Goal: Information Seeking & Learning: Check status

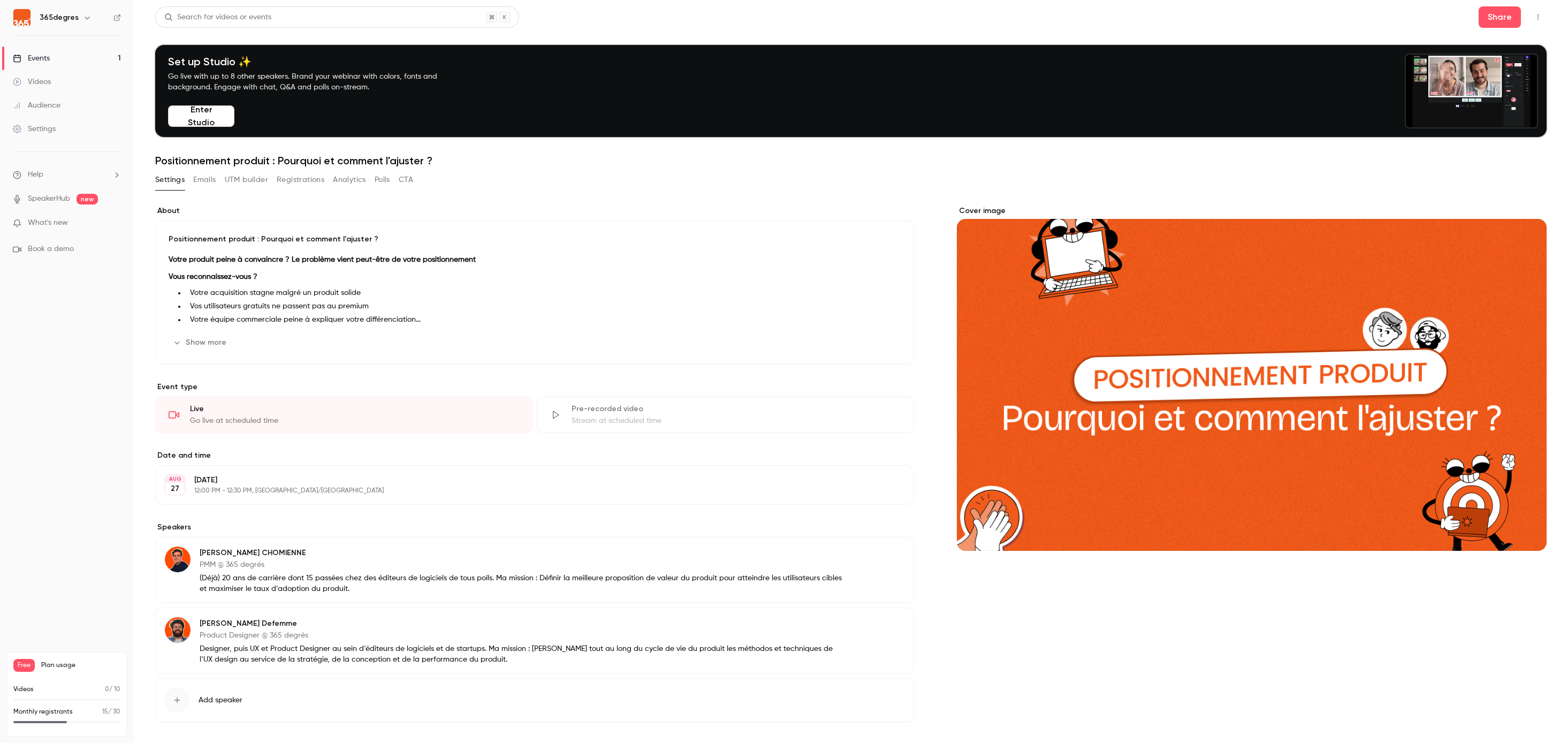
click at [40, 51] on link "Events 1" at bounding box center [67, 58] width 134 height 23
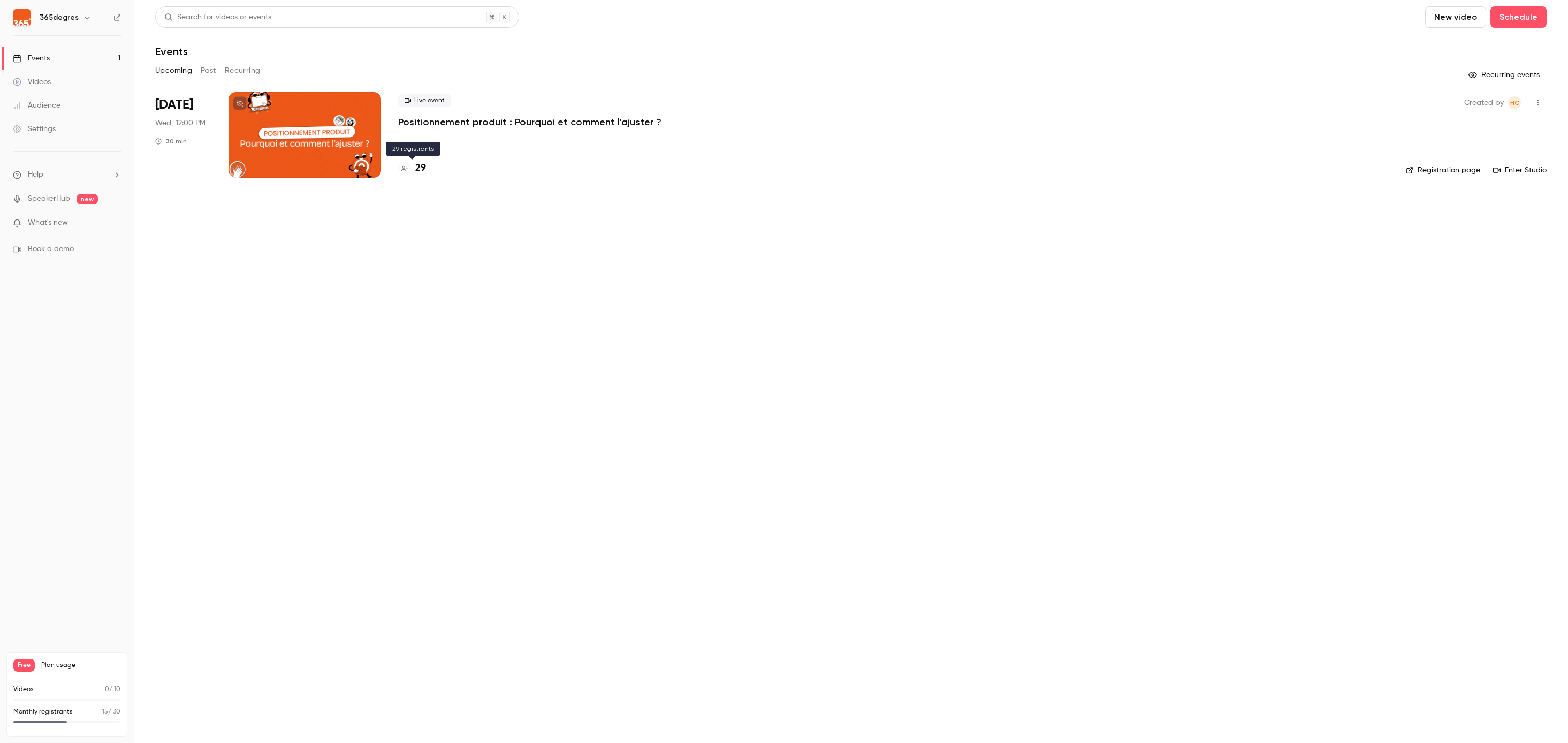
click at [423, 169] on h4 "29" at bounding box center [420, 168] width 10 height 14
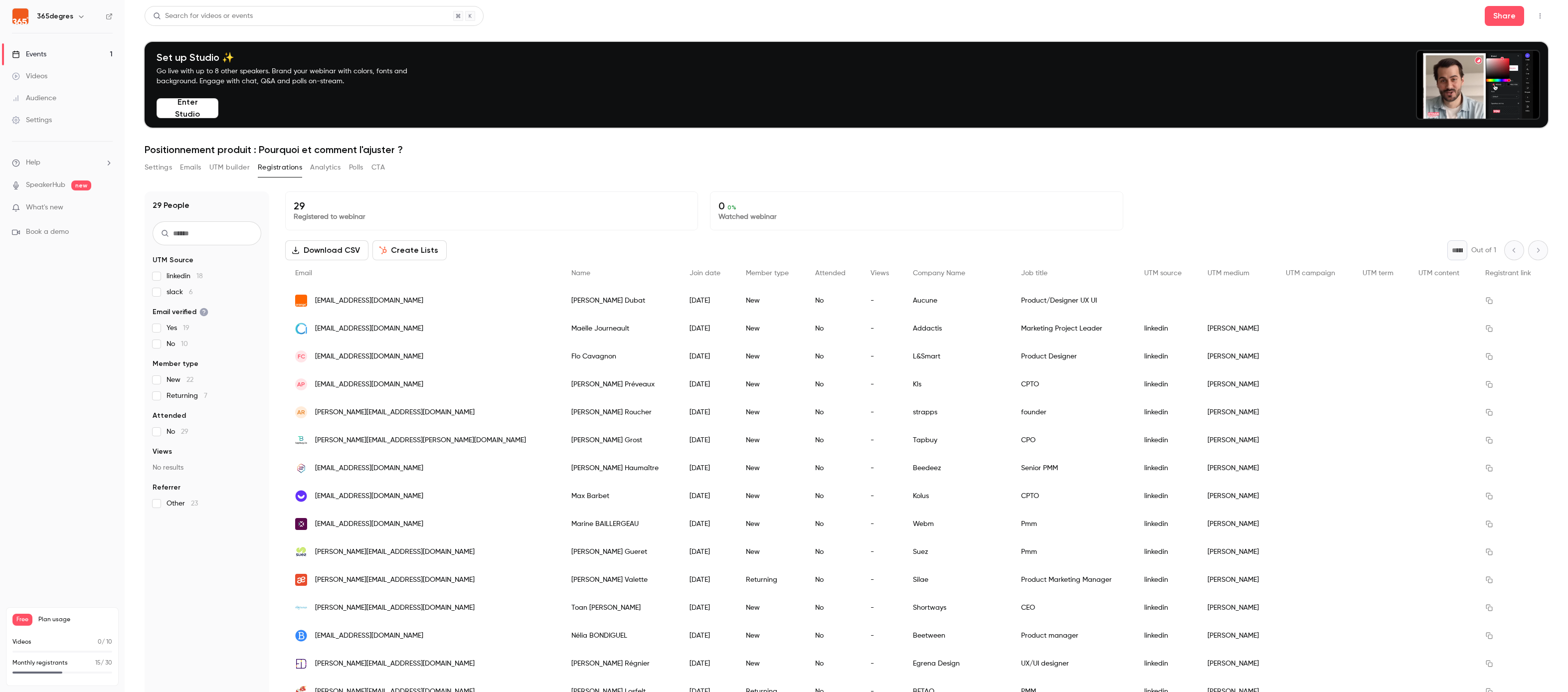
click at [52, 54] on link "Events 1" at bounding box center [62, 54] width 125 height 22
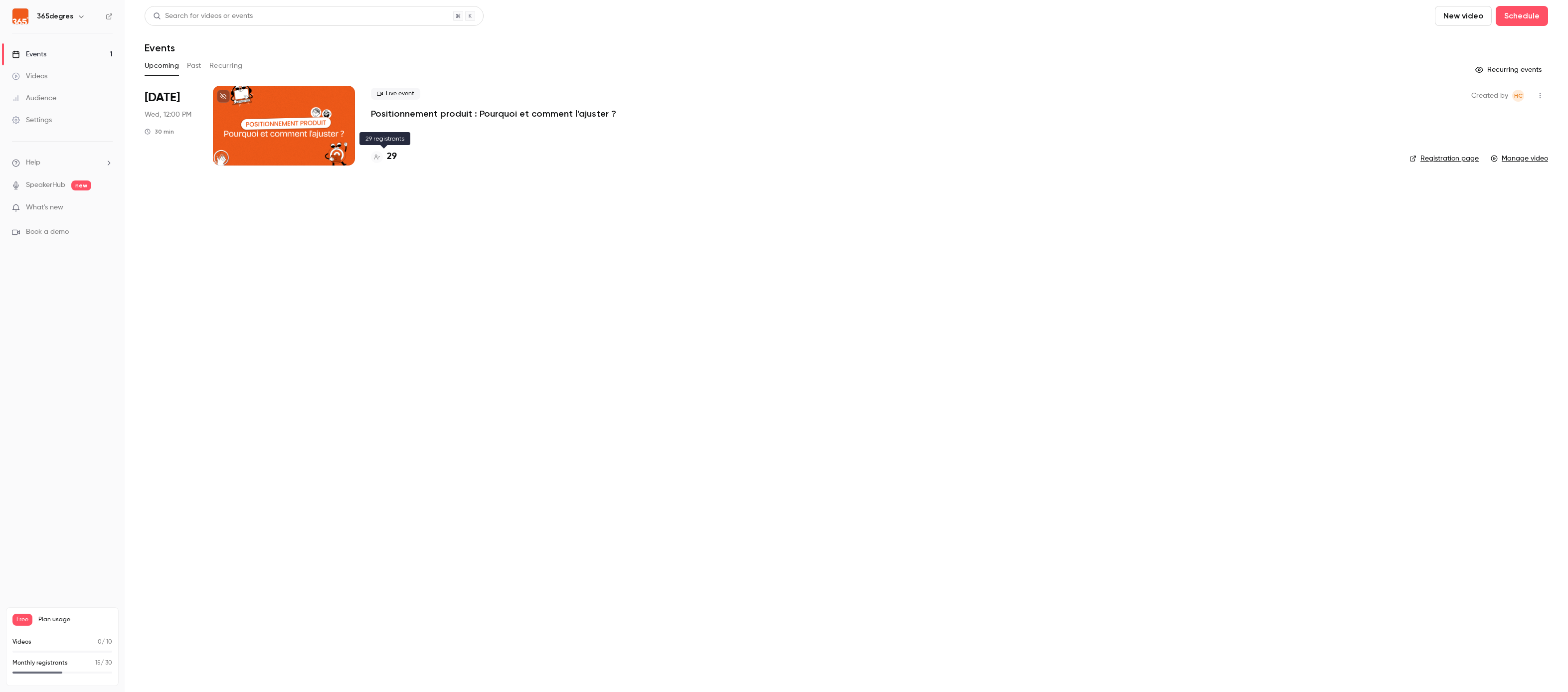
click at [391, 156] on h4 "29" at bounding box center [391, 156] width 10 height 13
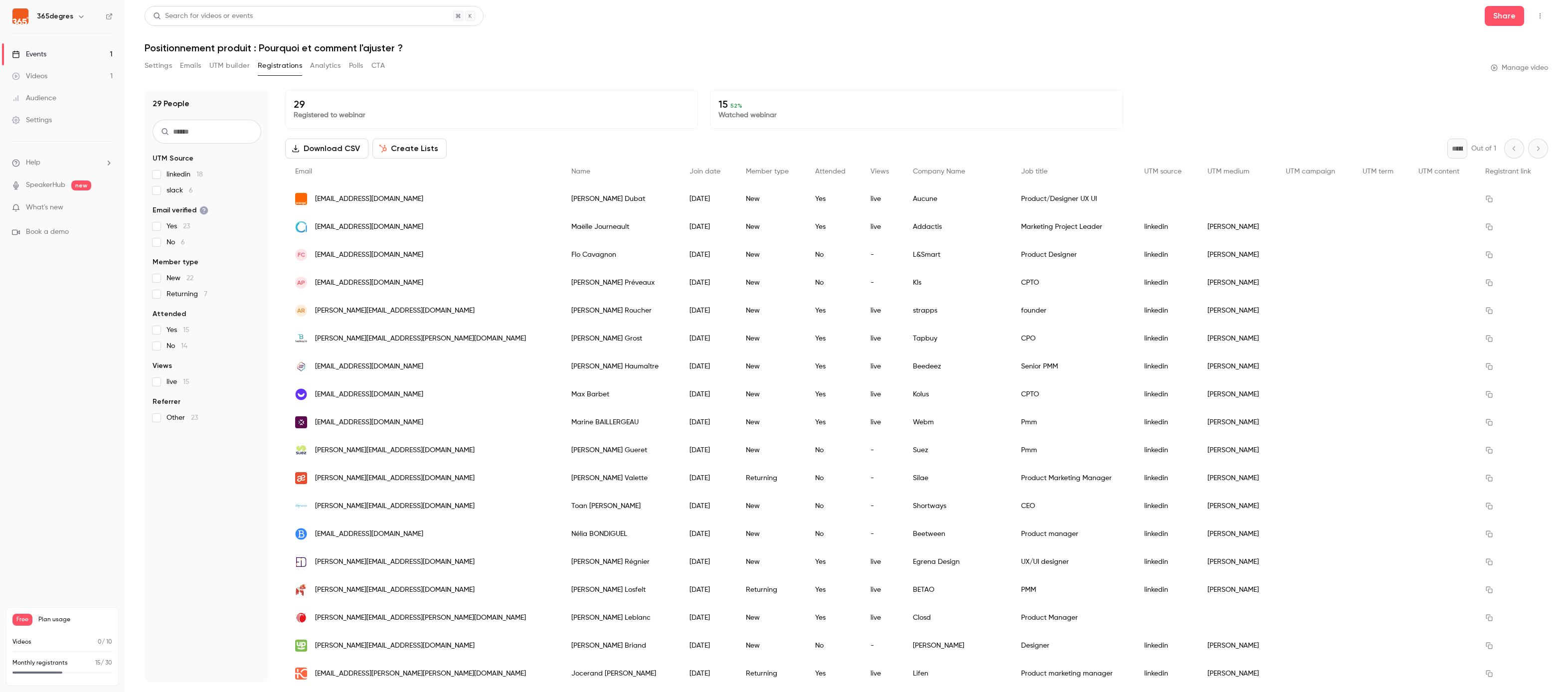
click at [324, 74] on div "Settings Emails UTM builder Registrations Analytics Polls CTA" at bounding box center [264, 68] width 240 height 20
click at [326, 64] on button "Analytics" at bounding box center [325, 66] width 31 height 16
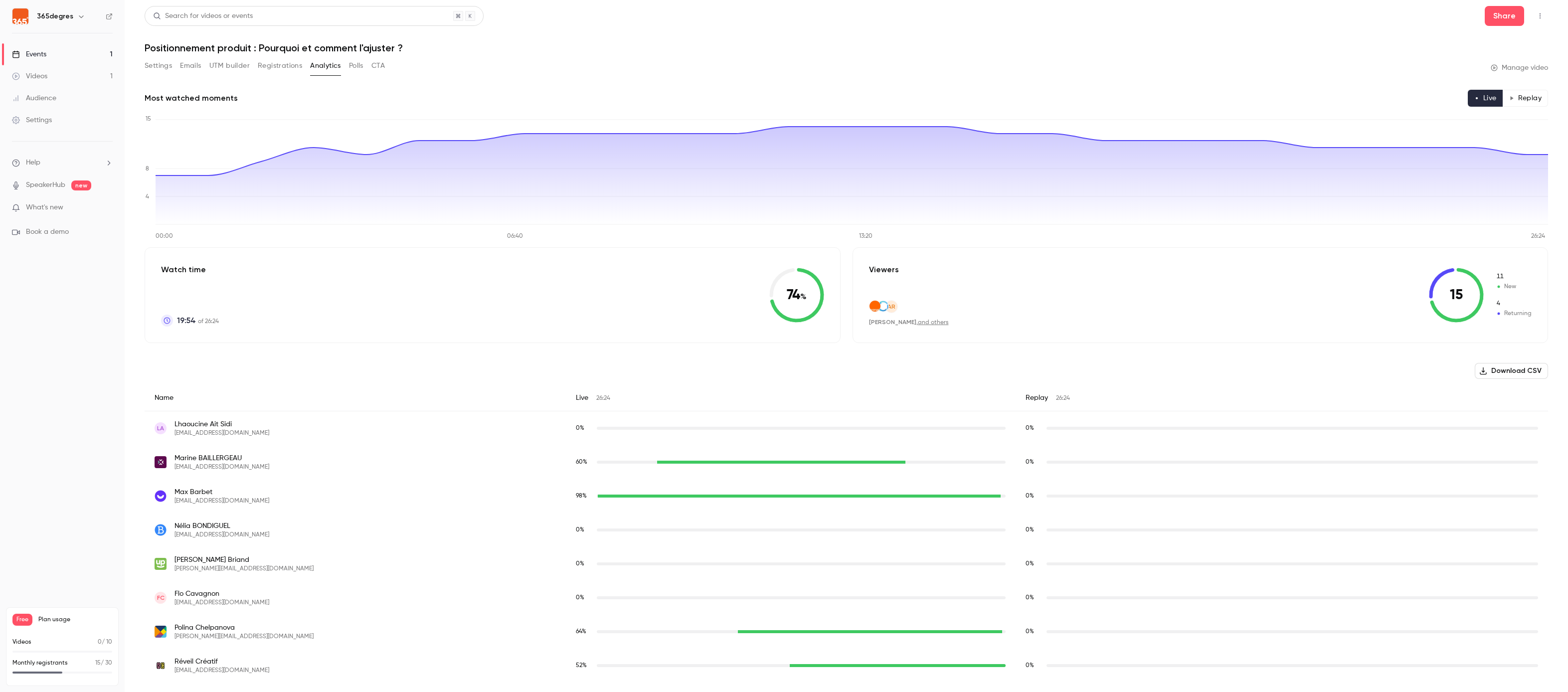
click at [69, 59] on link "Events 1" at bounding box center [62, 54] width 125 height 22
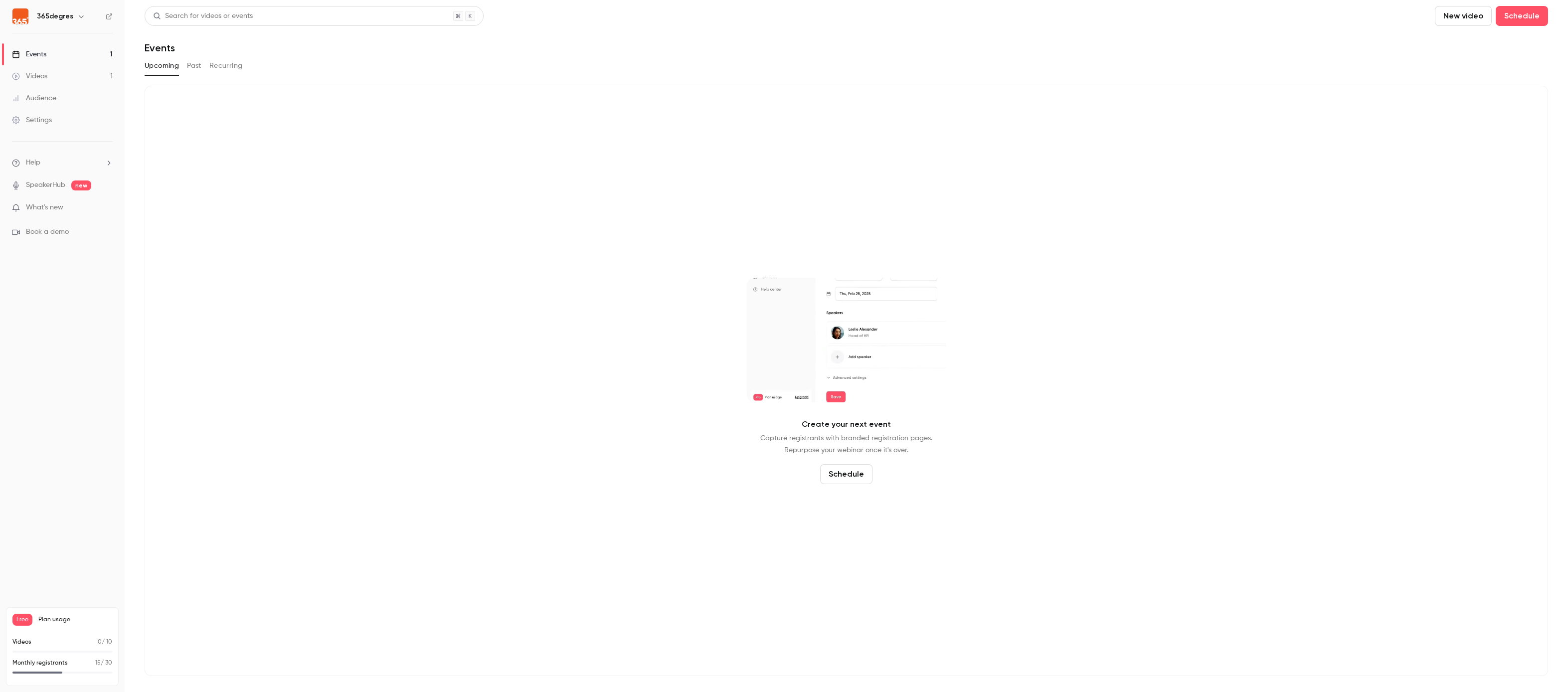
click at [77, 57] on link "Events 1" at bounding box center [62, 54] width 125 height 22
